Goal: Check status

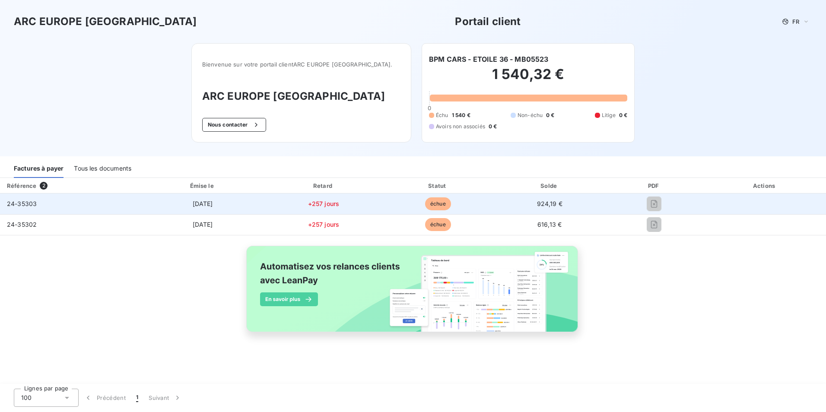
click at [0, 200] on html "ARC [GEOGRAPHIC_DATA] [GEOGRAPHIC_DATA] Portail client FR Bienvenue sur votre p…" at bounding box center [413, 206] width 826 height 412
click at [39, 200] on td "24-35303" at bounding box center [70, 204] width 140 height 21
click at [438, 206] on span "échue" at bounding box center [438, 203] width 26 height 13
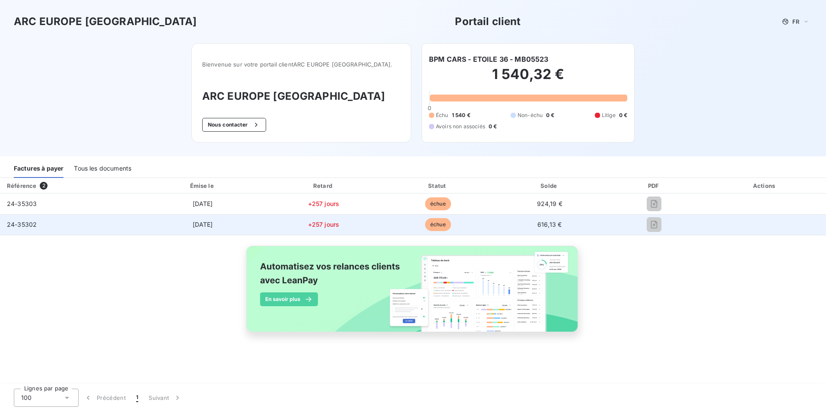
click at [192, 215] on td "[DATE]" at bounding box center [203, 224] width 126 height 21
click at [193, 221] on span "[DATE]" at bounding box center [203, 224] width 20 height 7
click at [20, 224] on span "24-35302" at bounding box center [22, 224] width 30 height 7
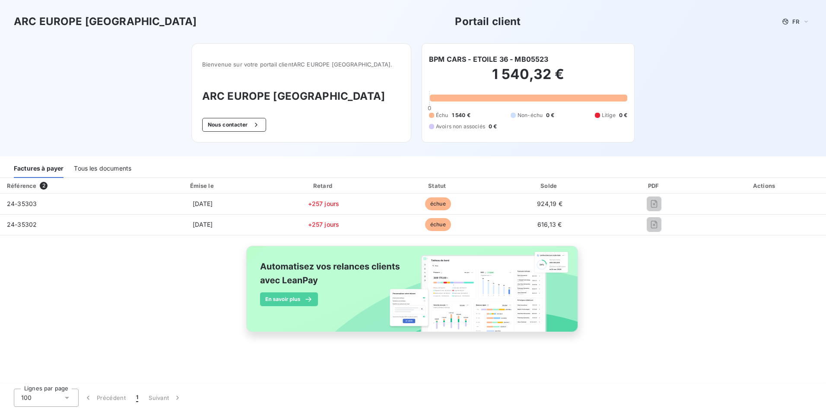
click at [93, 170] on div "Tous les documents" at bounding box center [102, 169] width 57 height 18
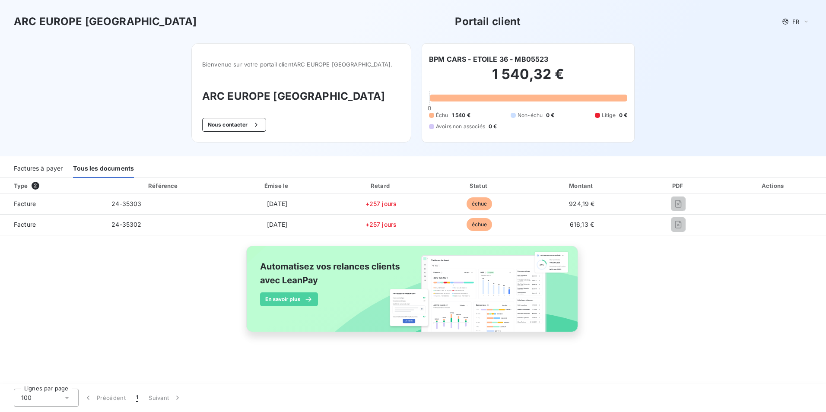
click at [674, 236] on div "Type 2 Référence Émise le Retard Statut Montant PDF Actions Facture 24-35303 [D…" at bounding box center [413, 265] width 826 height 174
